Goal: Information Seeking & Learning: Learn about a topic

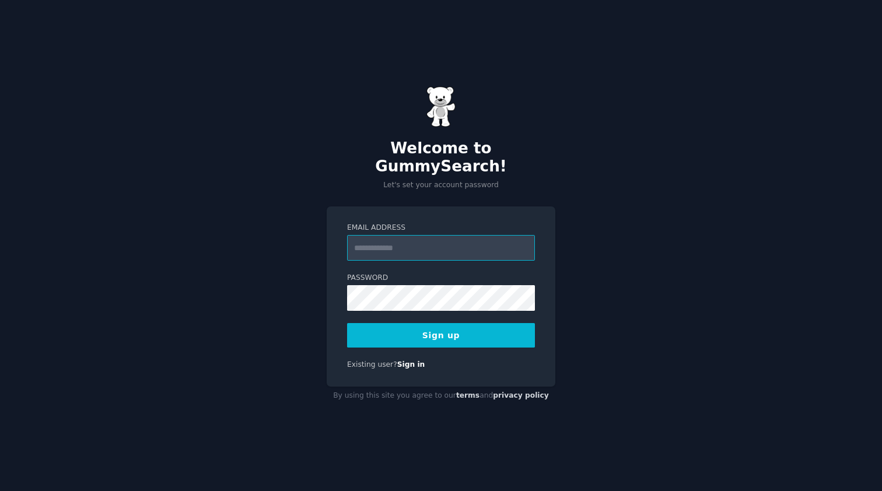
type input "**********"
click at [377, 323] on button "Sign up" at bounding box center [441, 335] width 188 height 24
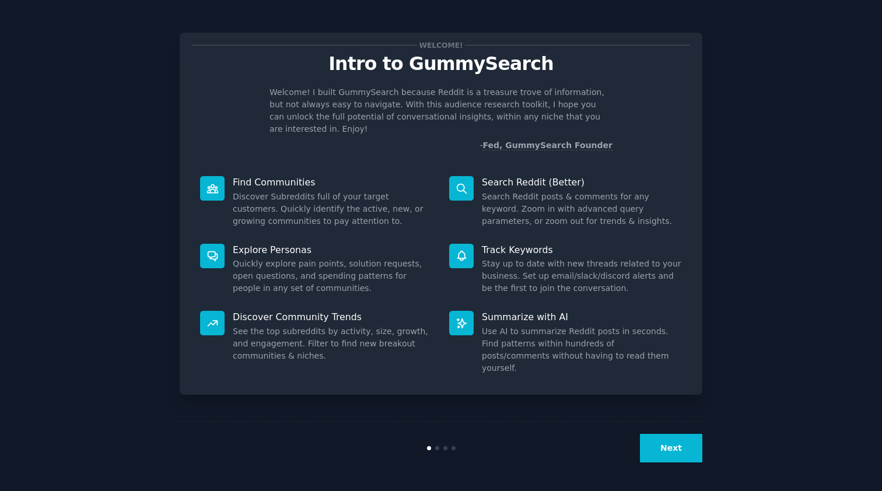
click at [678, 447] on button "Next" at bounding box center [671, 448] width 62 height 29
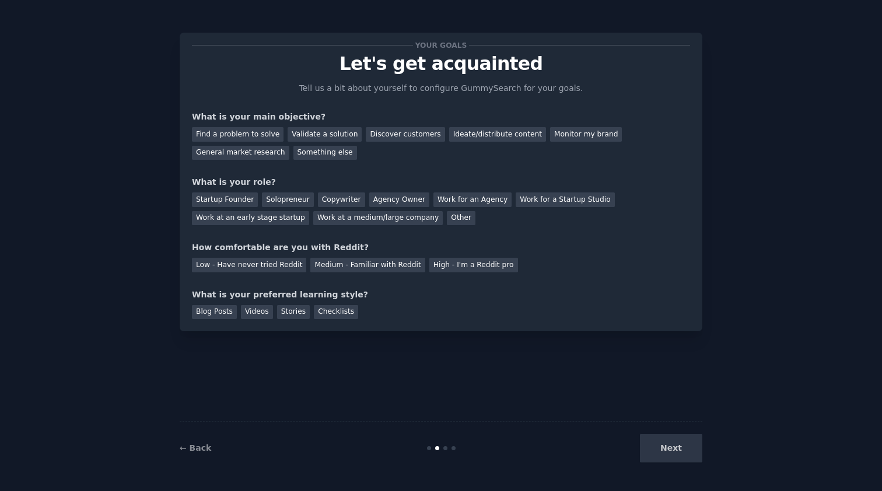
click at [678, 447] on div "Next" at bounding box center [615, 448] width 174 height 29
click at [263, 149] on div "General market research" at bounding box center [240, 153] width 97 height 15
click at [449, 218] on div "Other" at bounding box center [461, 218] width 29 height 15
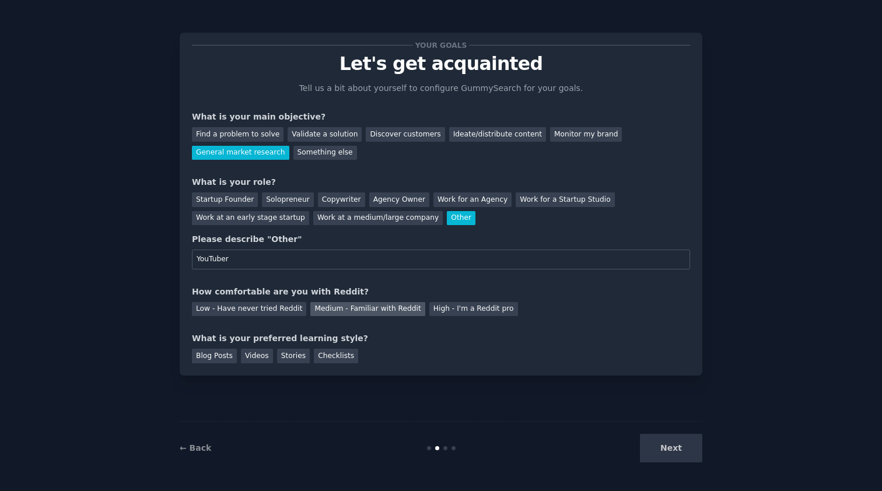
type input "YouTuber"
click at [401, 307] on div "Medium - Familiar with Reddit" at bounding box center [367, 309] width 114 height 15
click at [257, 353] on div "Videos" at bounding box center [257, 356] width 32 height 15
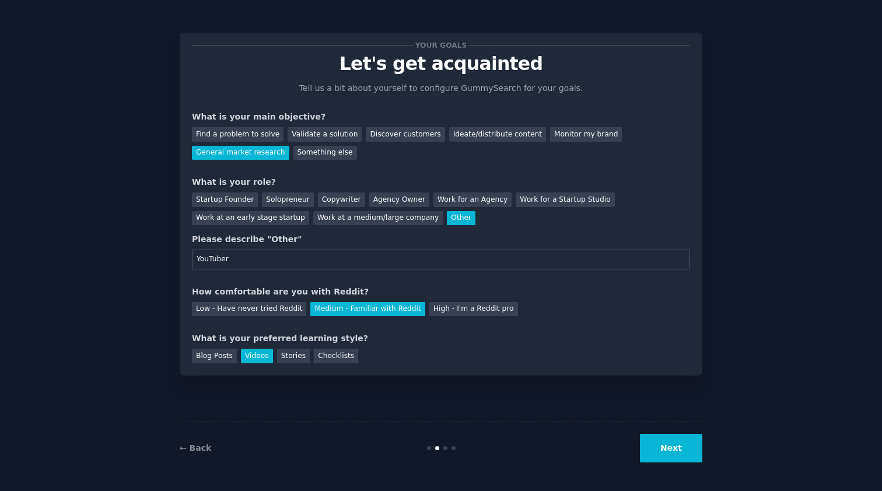
click at [671, 453] on button "Next" at bounding box center [671, 448] width 62 height 29
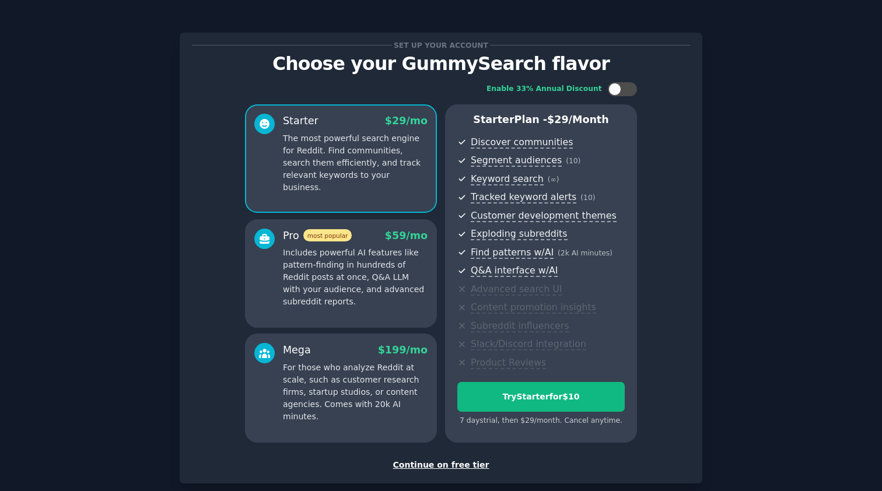
click at [467, 459] on div "Continue on free tier" at bounding box center [441, 465] width 498 height 12
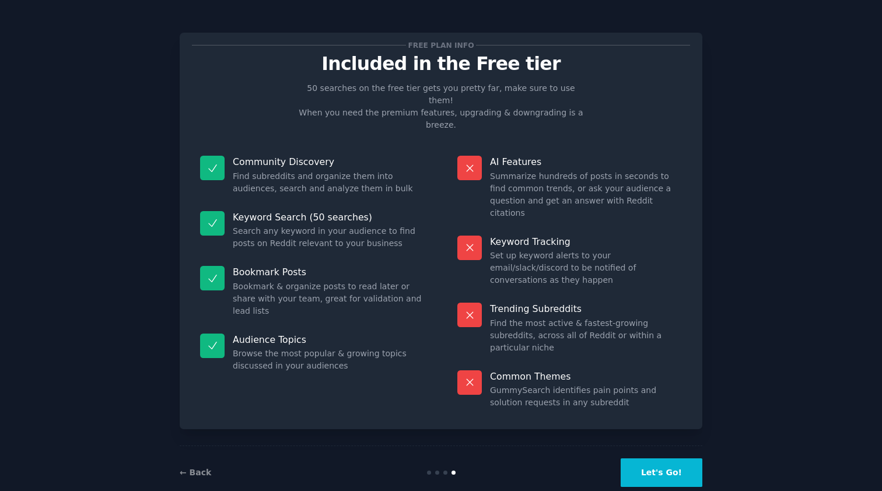
click at [647, 458] on button "Let's Go!" at bounding box center [662, 472] width 82 height 29
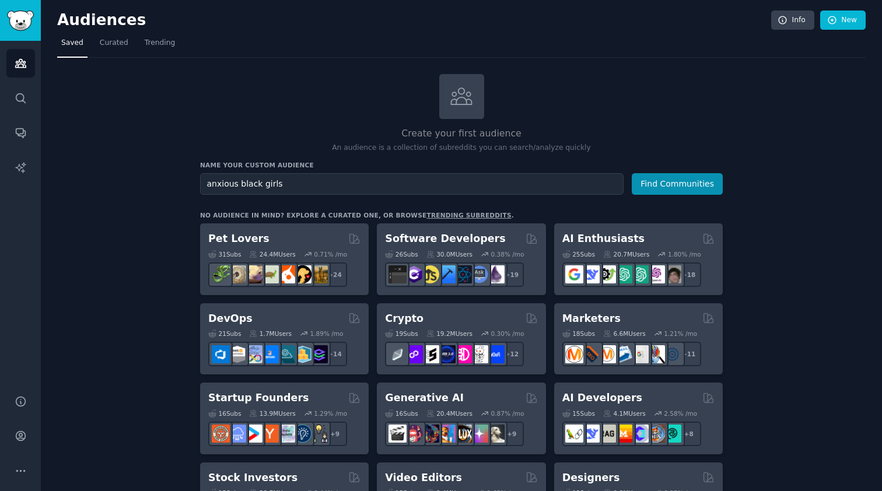
type input "anxious black girls"
click at [678, 183] on button "Find Communities" at bounding box center [677, 184] width 91 height 22
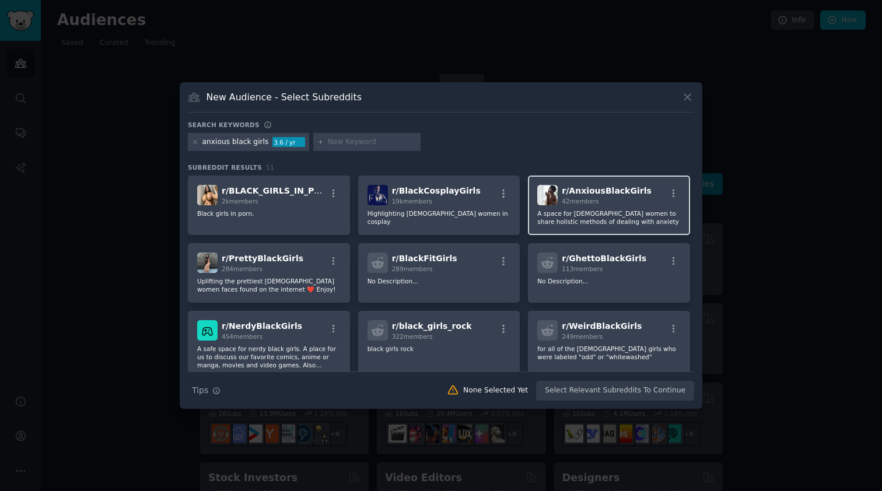
click at [592, 195] on span "r/ AnxiousBlackGirls" at bounding box center [606, 190] width 89 height 9
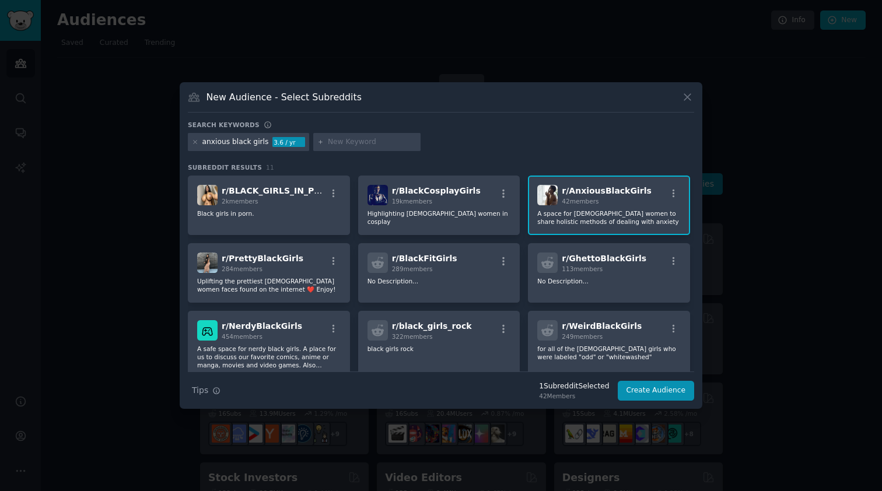
click at [768, 201] on div at bounding box center [441, 245] width 882 height 491
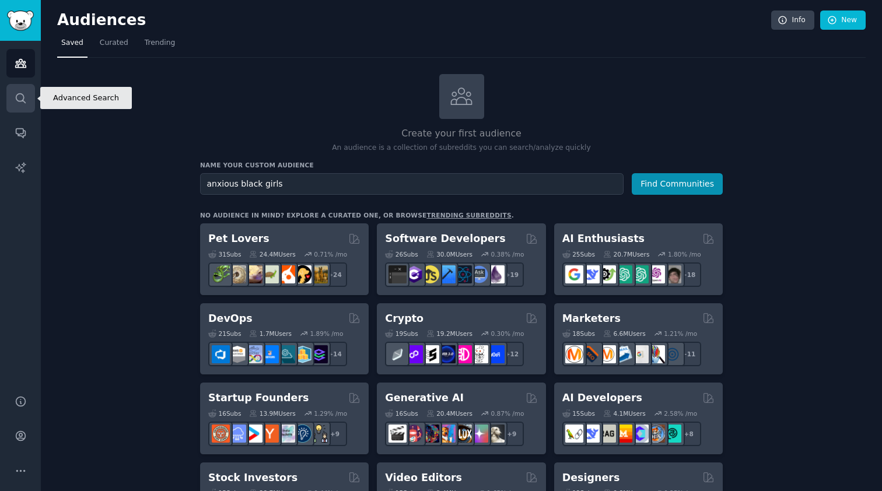
click at [13, 89] on link "Search" at bounding box center [20, 98] width 29 height 29
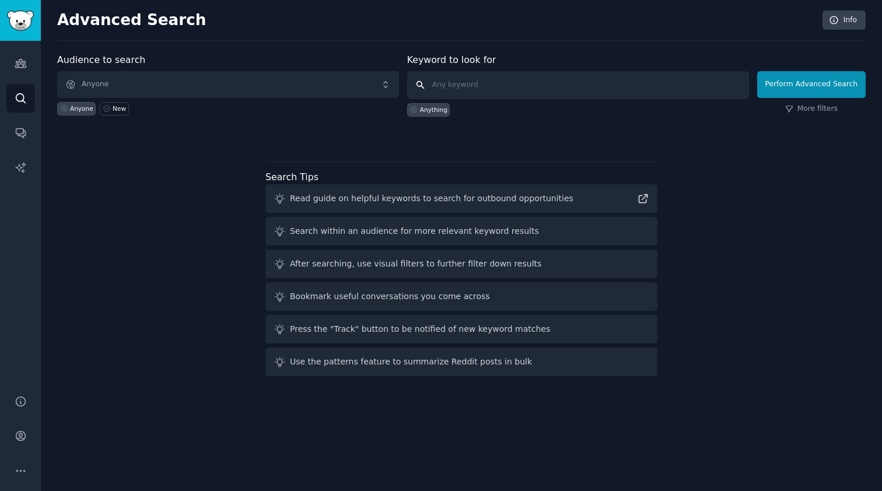
click at [457, 83] on input "text" at bounding box center [578, 85] width 342 height 28
type input "anxiety"
click at [813, 84] on button "Perform Advanced Search" at bounding box center [811, 84] width 108 height 27
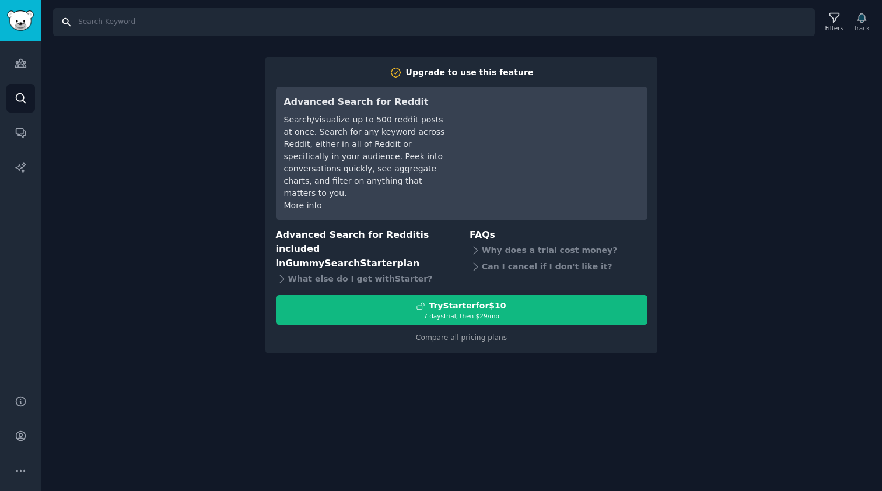
click at [152, 30] on input "Search" at bounding box center [434, 22] width 762 height 28
click at [145, 125] on div "Search Filters Track Upgrade to use this feature Advanced Search for Reddit Sea…" at bounding box center [461, 245] width 841 height 491
click at [20, 67] on icon "Sidebar" at bounding box center [20, 63] width 10 height 8
